Goal: Task Accomplishment & Management: Use online tool/utility

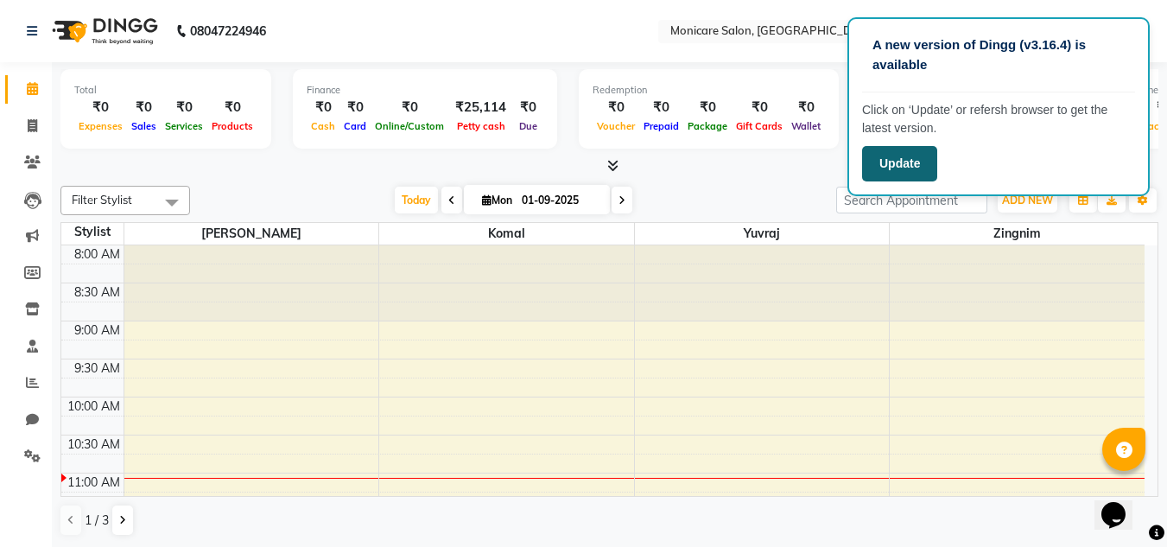
click at [902, 170] on button "Update" at bounding box center [899, 163] width 75 height 35
